Goal: Information Seeking & Learning: Learn about a topic

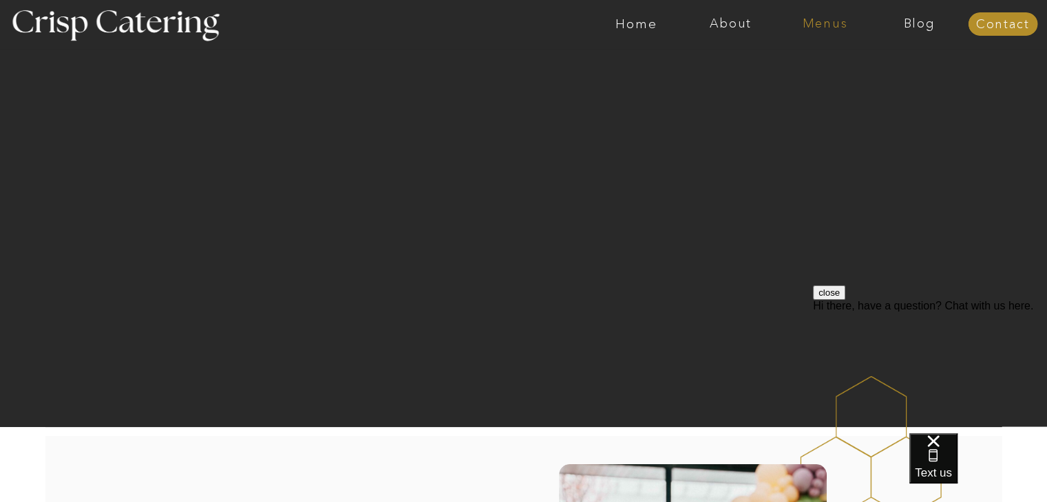
click at [829, 19] on nav "Menus" at bounding box center [825, 24] width 94 height 14
click at [795, 86] on nav "Winter (Sep-Feb)" at bounding box center [823, 80] width 113 height 13
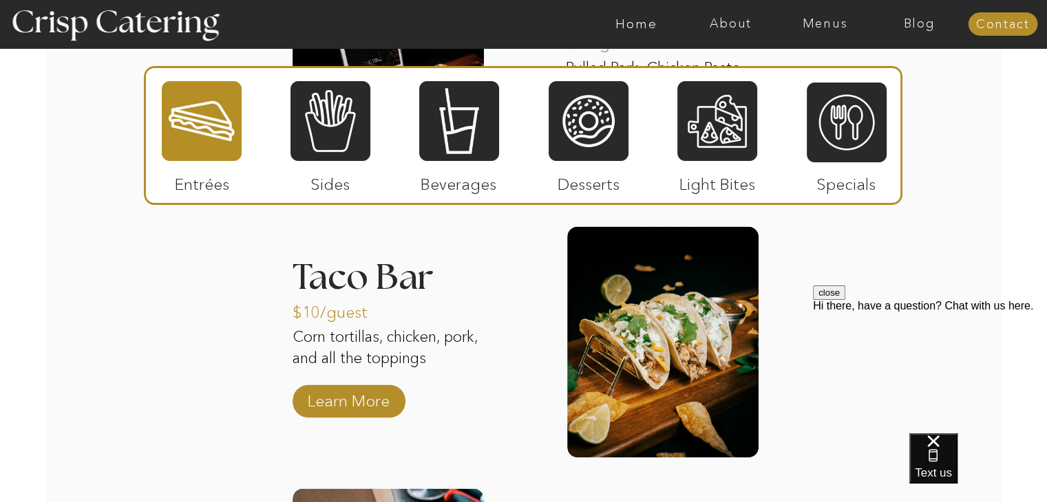
scroll to position [1950, 0]
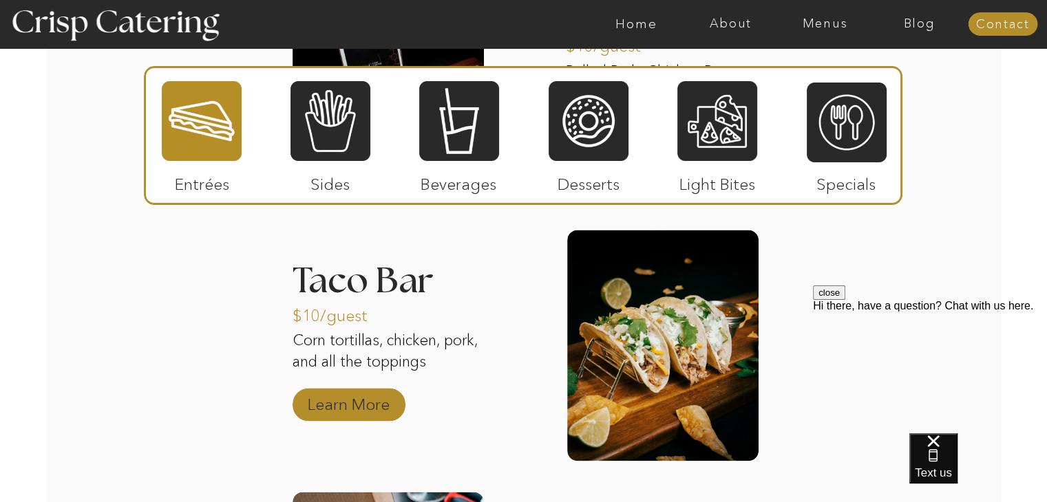
click at [350, 414] on p "Learn More" at bounding box center [349, 401] width 92 height 40
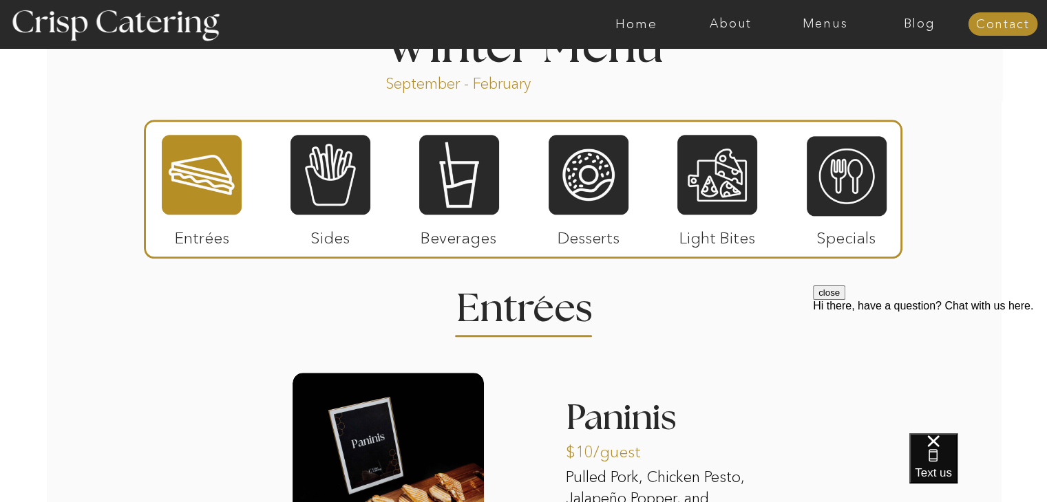
scroll to position [1545, 0]
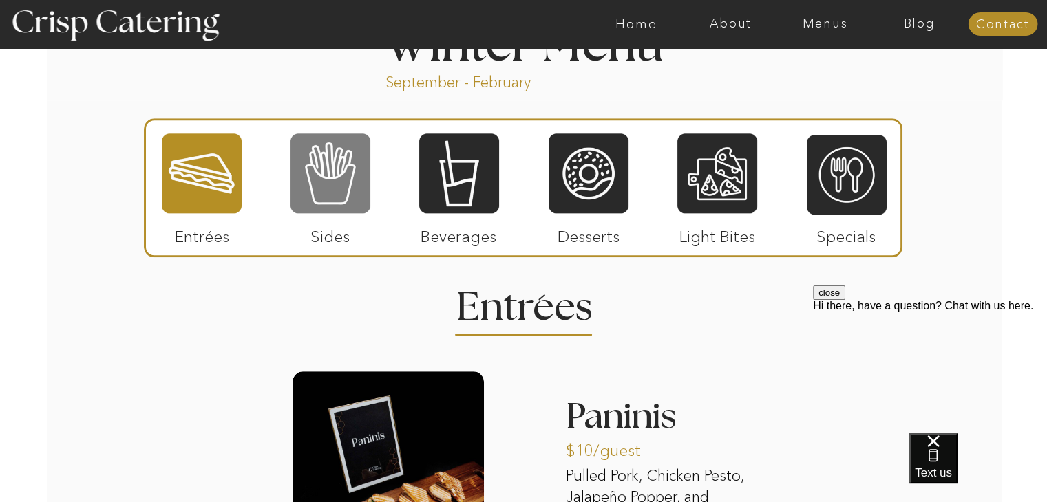
click at [303, 203] on div at bounding box center [330, 173] width 80 height 83
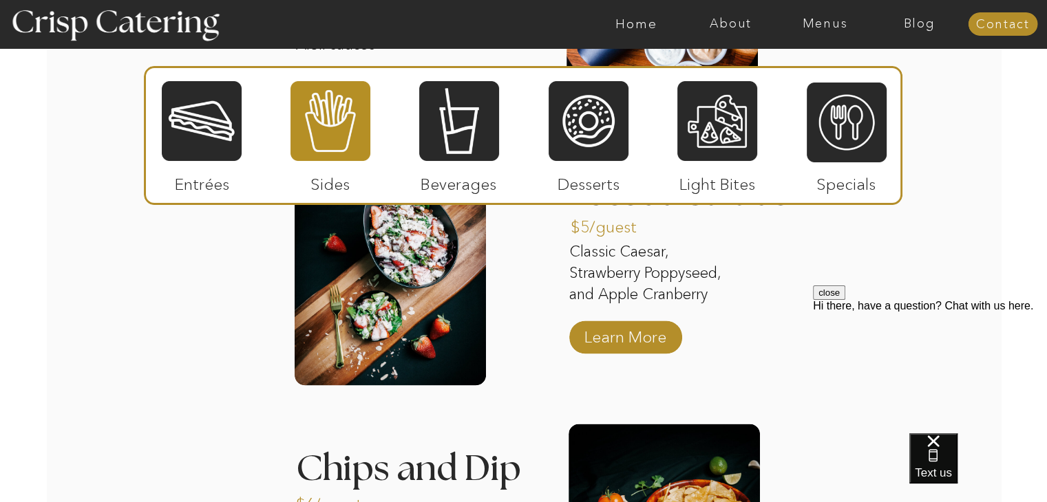
scroll to position [2036, 0]
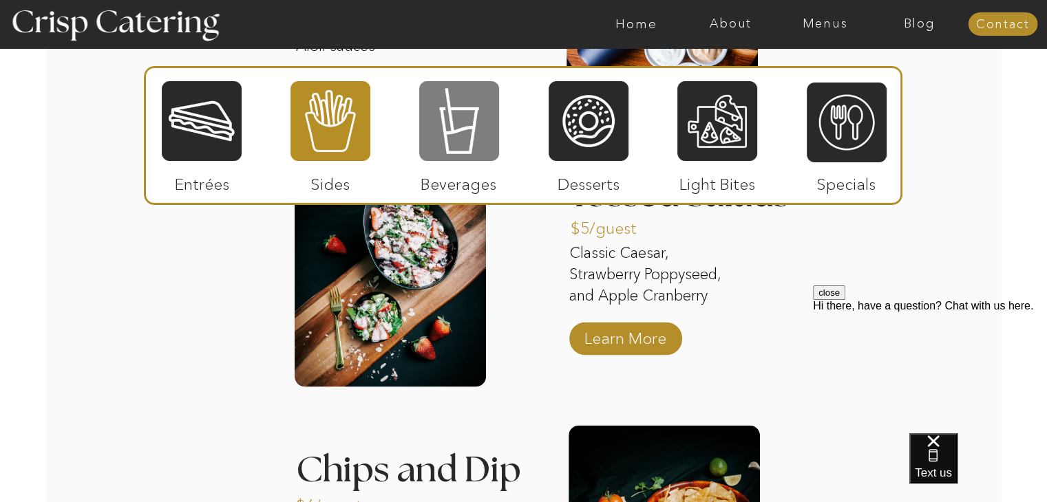
click at [454, 124] on div at bounding box center [459, 121] width 80 height 83
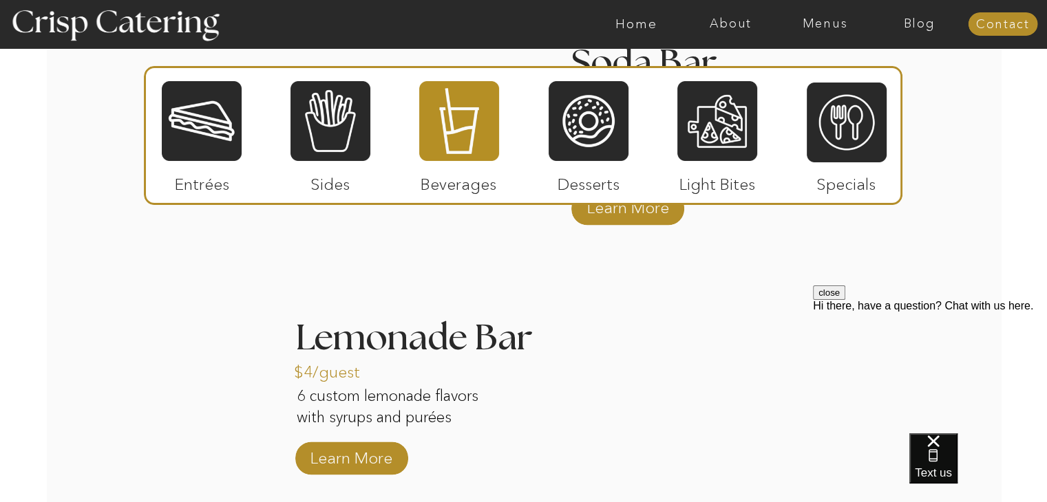
scroll to position [1904, 0]
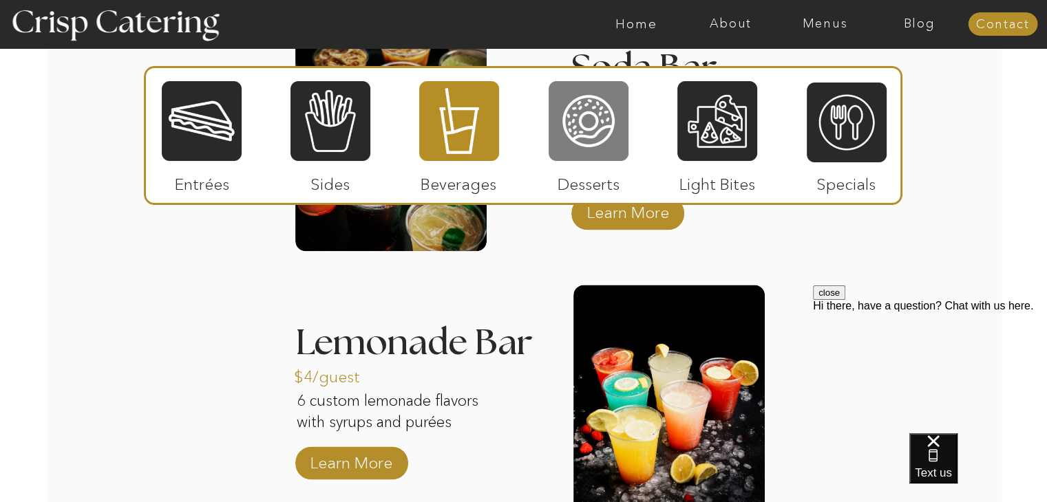
click at [584, 118] on div at bounding box center [588, 121] width 80 height 83
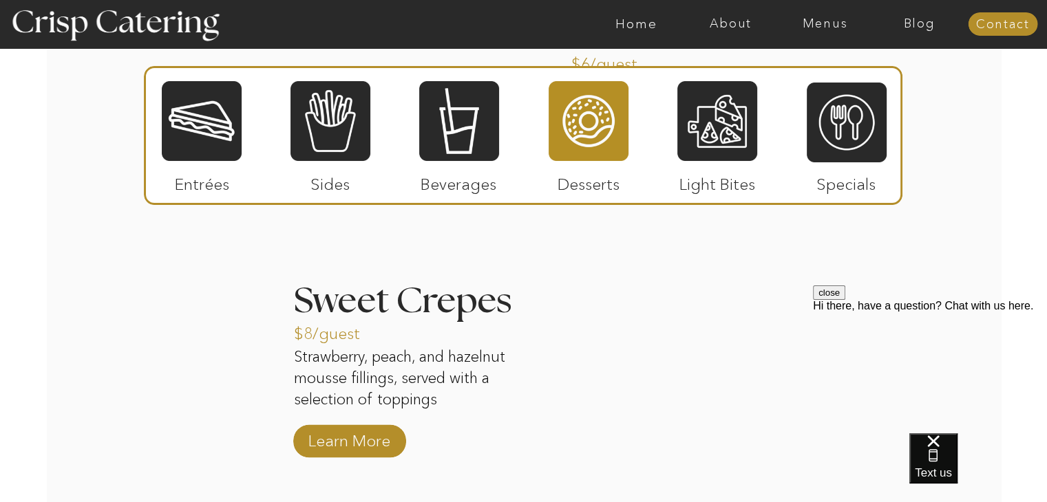
scroll to position [1892, 0]
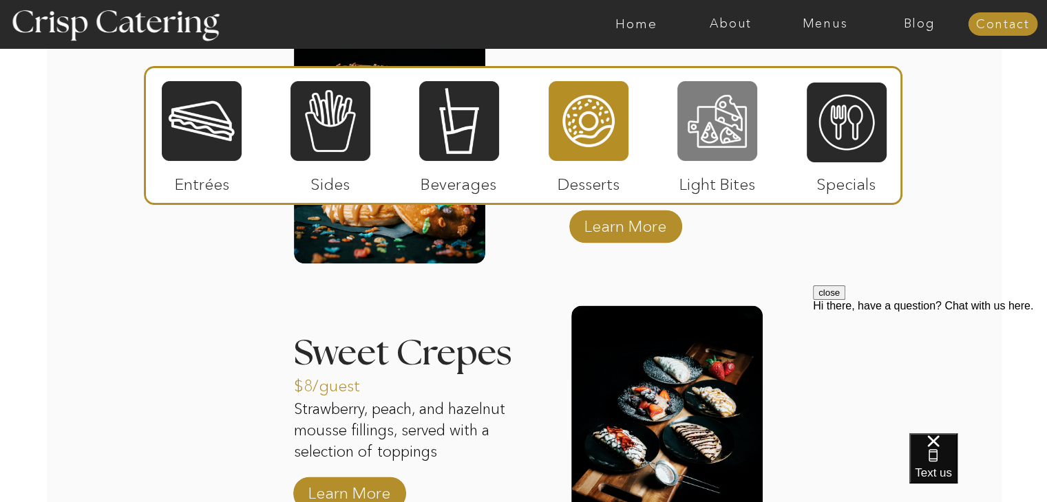
click at [713, 147] on div at bounding box center [717, 121] width 80 height 83
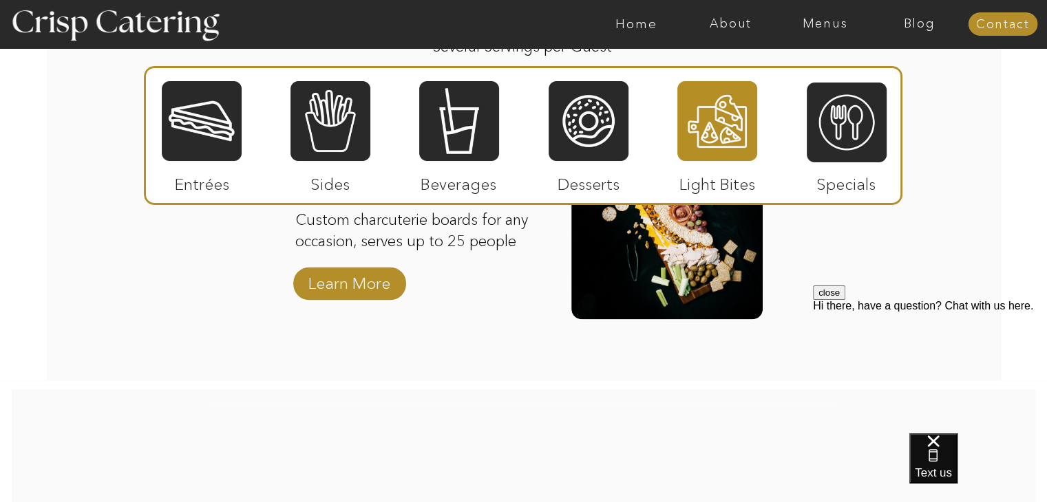
scroll to position [1810, 0]
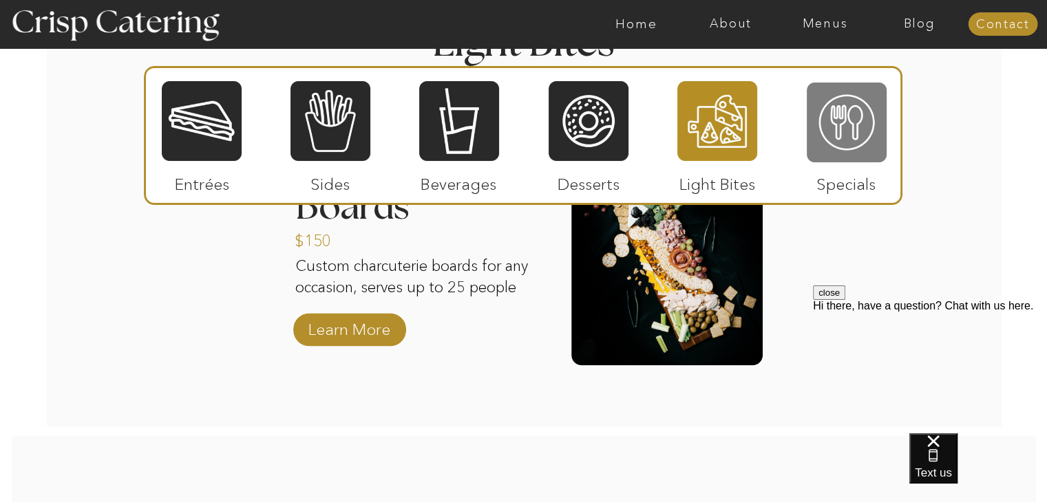
click at [851, 114] on div at bounding box center [846, 122] width 80 height 83
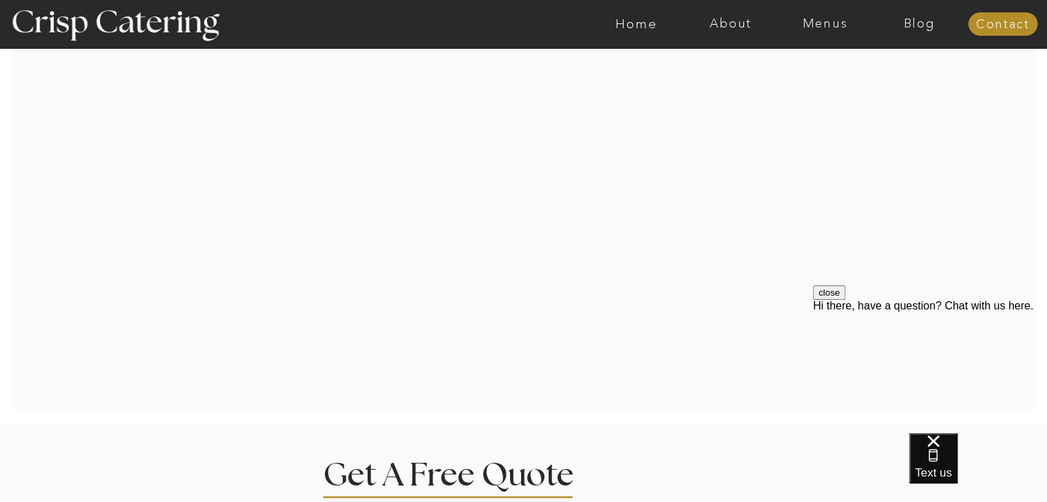
scroll to position [3023, 0]
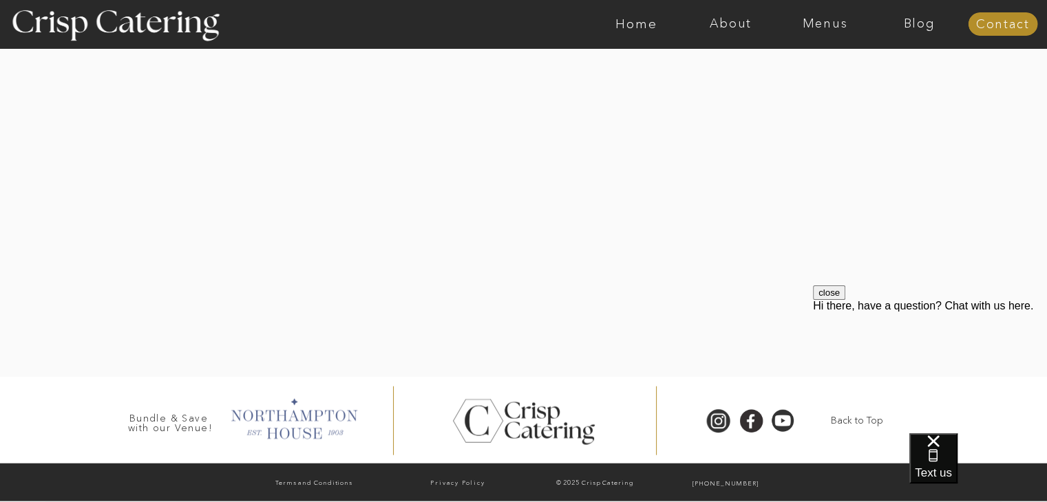
click at [280, 428] on div at bounding box center [293, 417] width 140 height 47
click at [716, 426] on div at bounding box center [718, 421] width 31 height 25
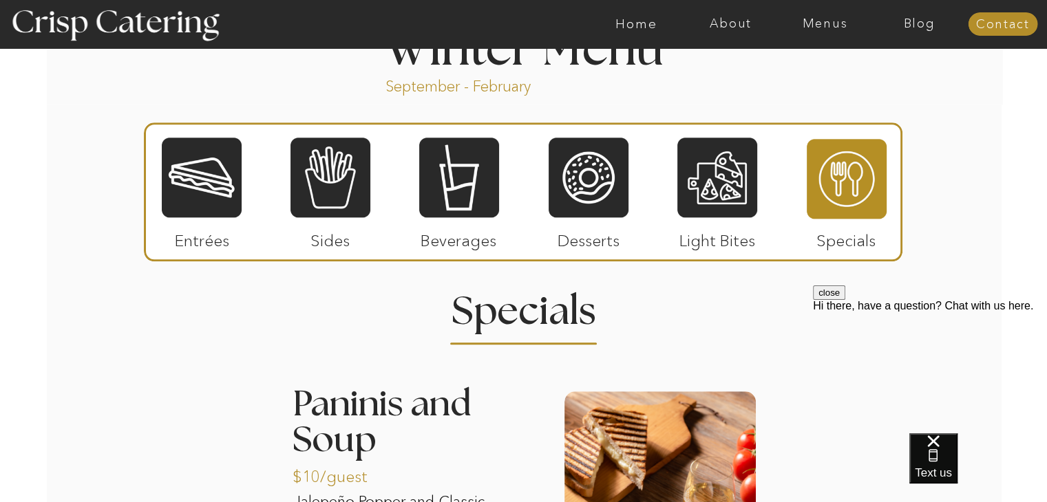
scroll to position [1536, 0]
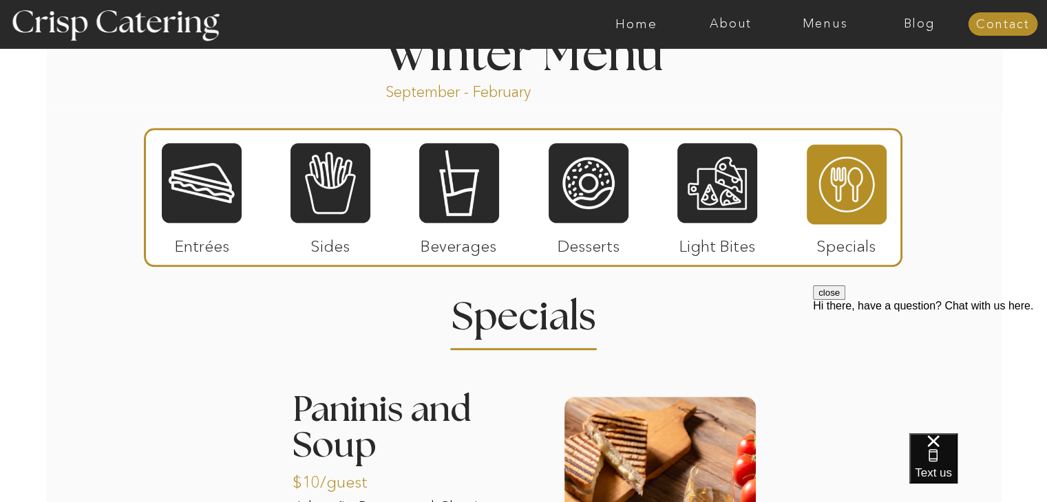
click at [235, 202] on div at bounding box center [202, 183] width 80 height 83
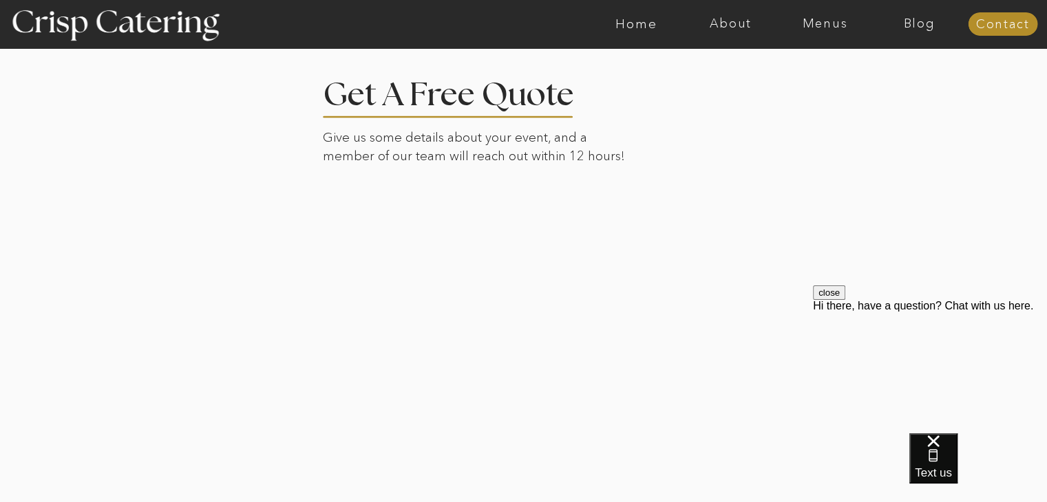
scroll to position [3271, 0]
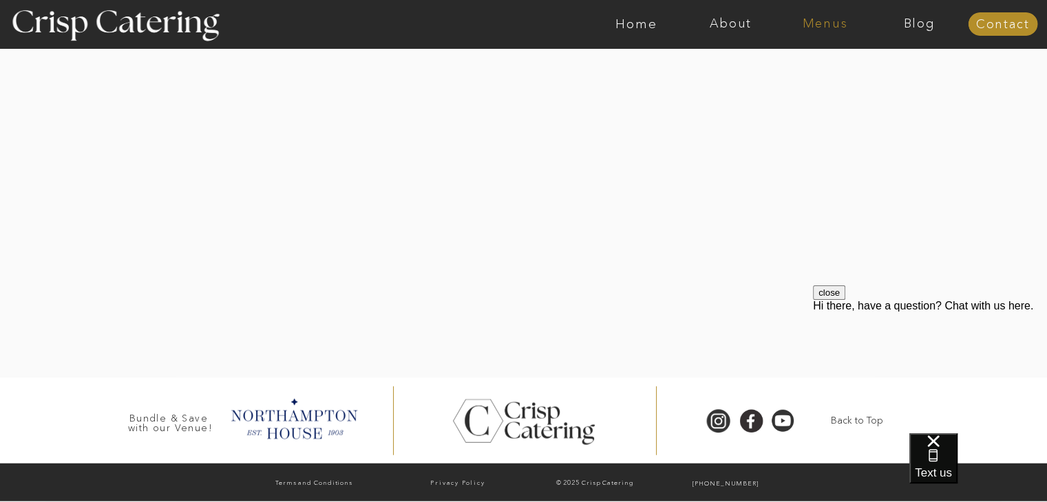
click at [833, 30] on nav "Menus" at bounding box center [825, 24] width 94 height 14
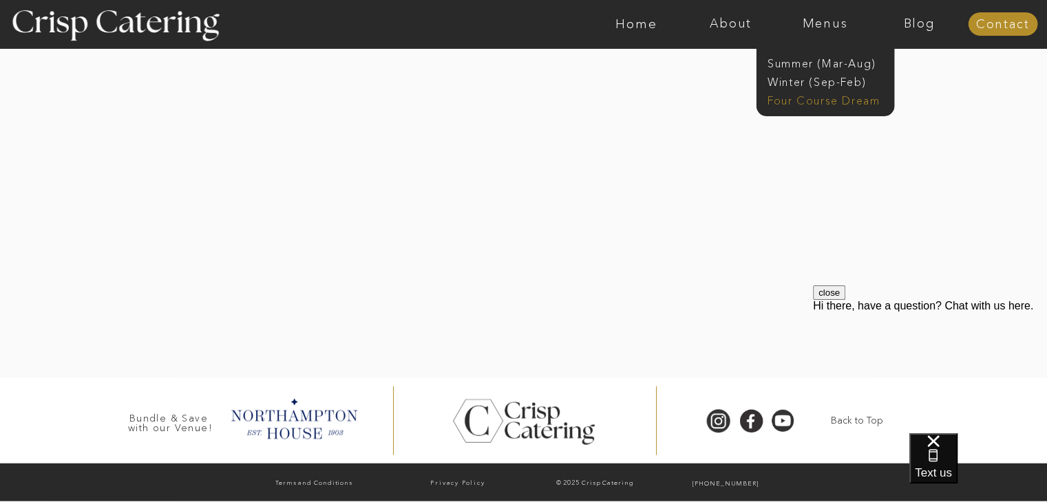
click at [802, 97] on nav "Four Course Dream" at bounding box center [828, 99] width 123 height 13
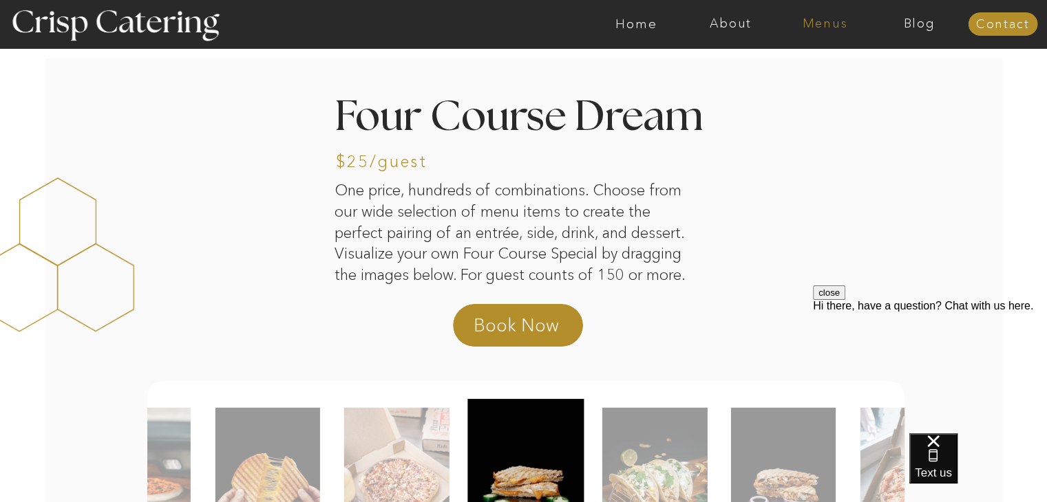
click at [807, 27] on nav "Menus" at bounding box center [825, 24] width 94 height 14
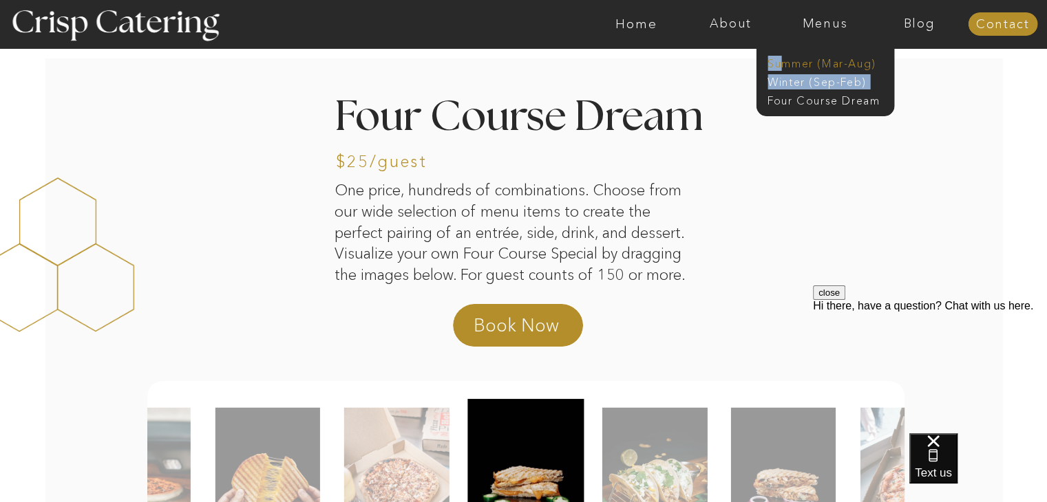
drag, startPoint x: 797, startPoint y: 72, endPoint x: 784, endPoint y: 61, distance: 17.0
click at [784, 48] on div "Winter (Sep-Feb) Summer (Mar-Aug) About Home Menus Contact Blog Four Course Dre…" at bounding box center [524, 24] width 826 height 48
click at [784, 61] on nav "Summer (Mar-Aug)" at bounding box center [828, 62] width 123 height 13
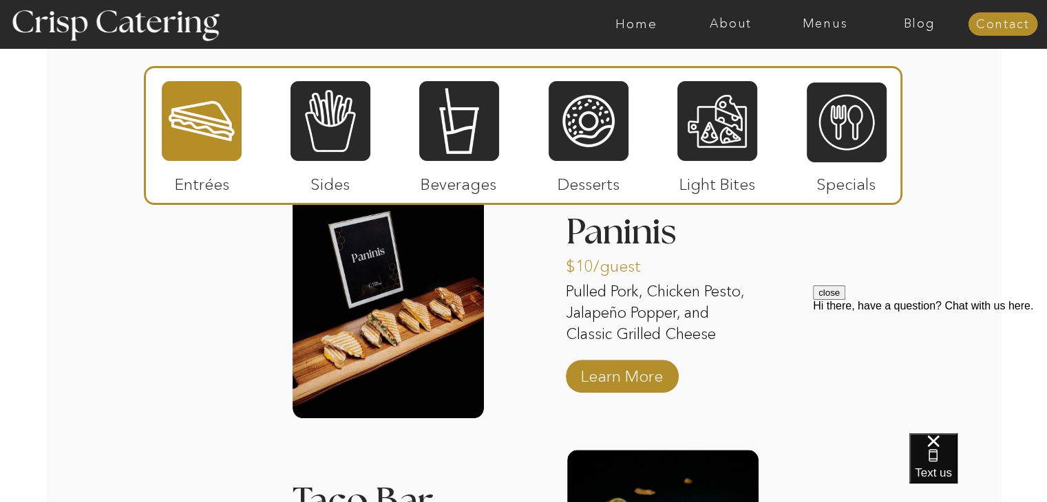
scroll to position [1356, 0]
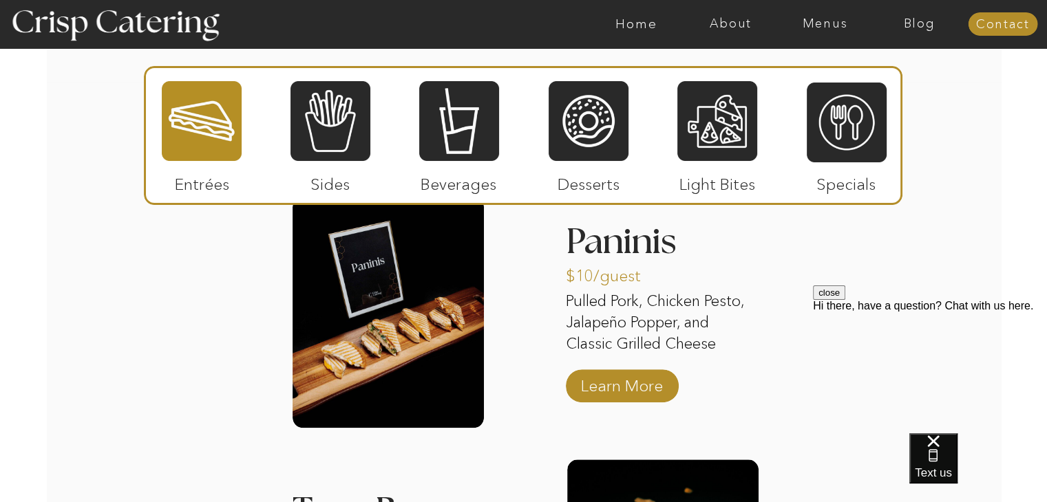
click at [409, 336] on div at bounding box center [387, 312] width 191 height 231
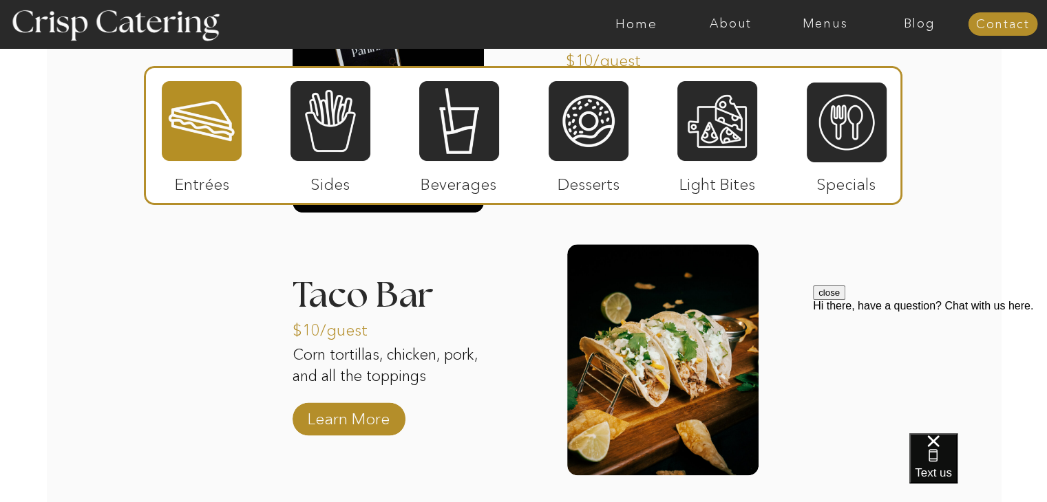
scroll to position [1572, 0]
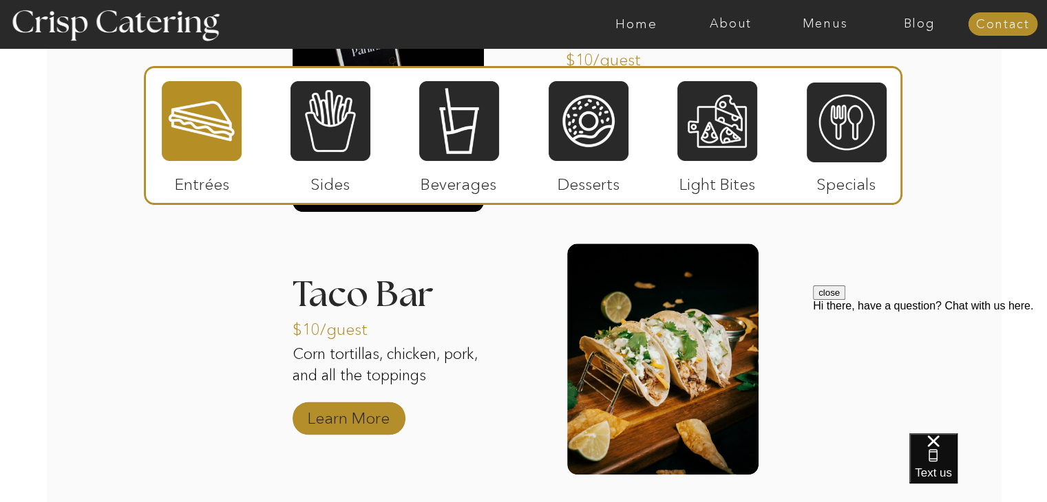
click at [370, 411] on p "Learn More" at bounding box center [349, 415] width 92 height 40
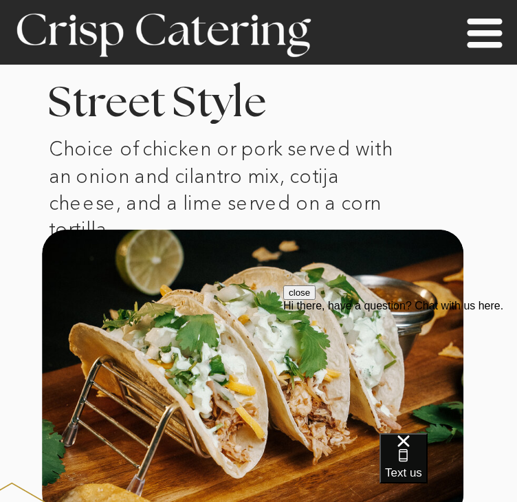
scroll to position [969, 0]
